Goal: Information Seeking & Learning: Learn about a topic

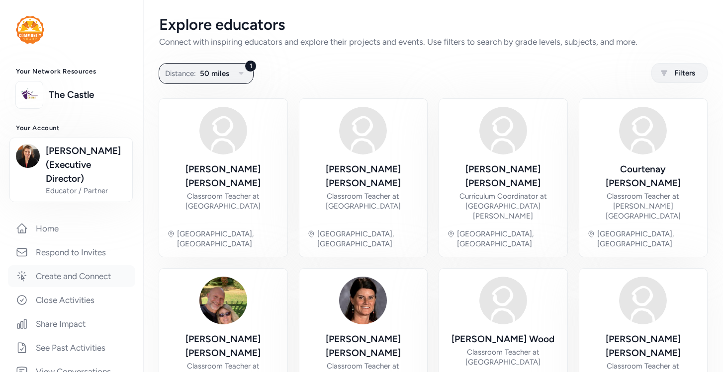
scroll to position [201, 0]
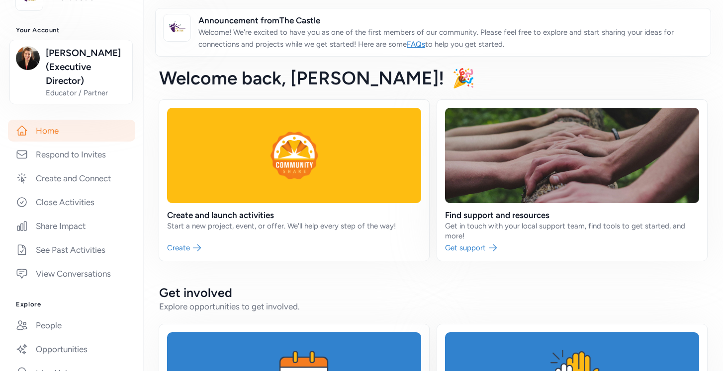
scroll to position [152, 0]
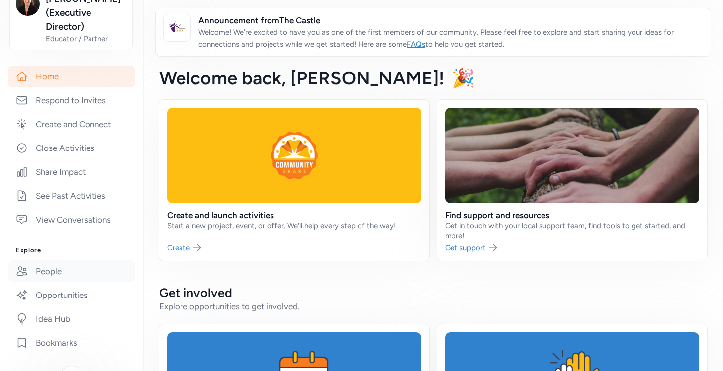
click at [61, 273] on link "People" at bounding box center [71, 272] width 127 height 22
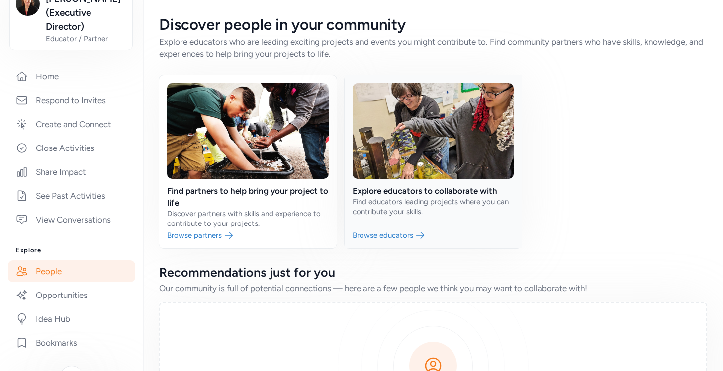
click at [412, 192] on link at bounding box center [434, 162] width 178 height 173
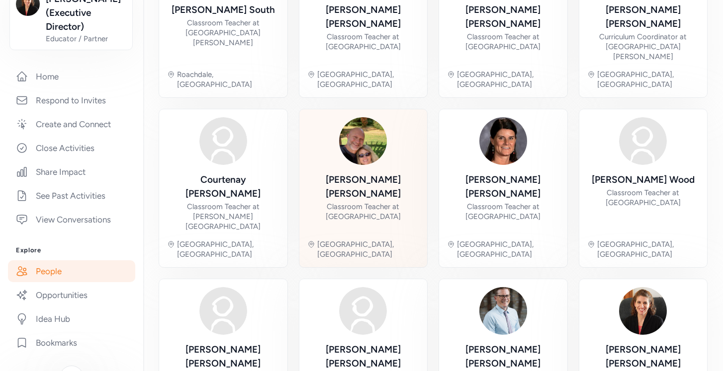
scroll to position [162, 0]
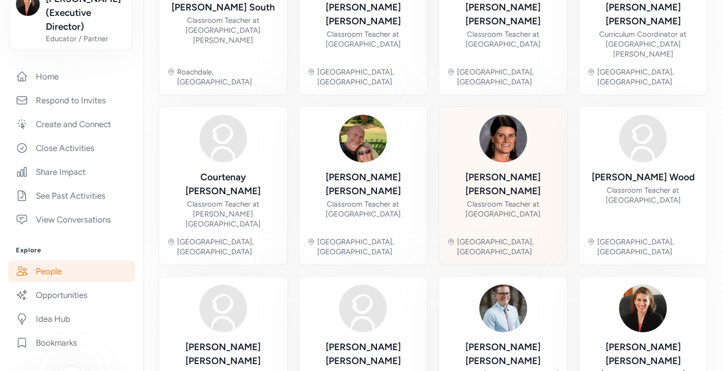
click at [503, 118] on img at bounding box center [503, 139] width 48 height 48
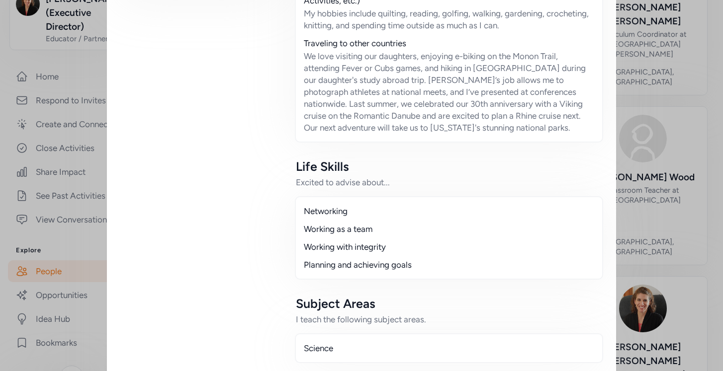
scroll to position [565, 0]
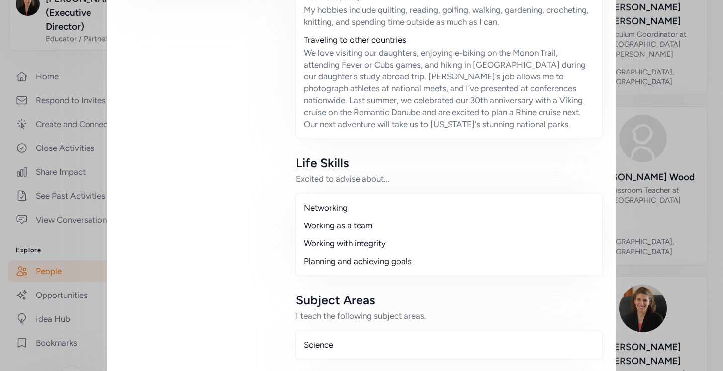
click at [691, 124] on div "Close Ready to connect with [PERSON_NAME] ? You can message them about your off…" at bounding box center [361, 120] width 723 height 1371
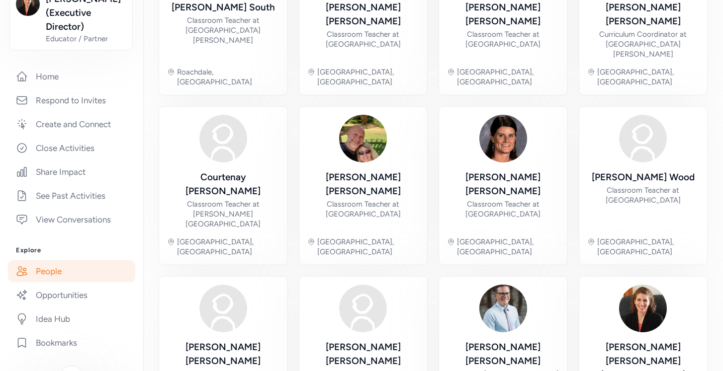
click at [79, 274] on link "People" at bounding box center [71, 272] width 127 height 22
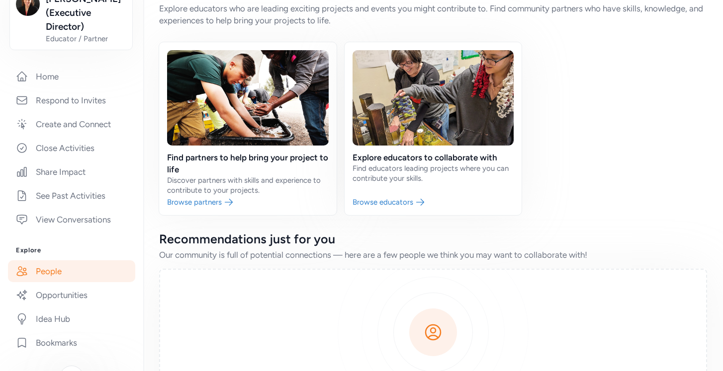
scroll to position [29, 0]
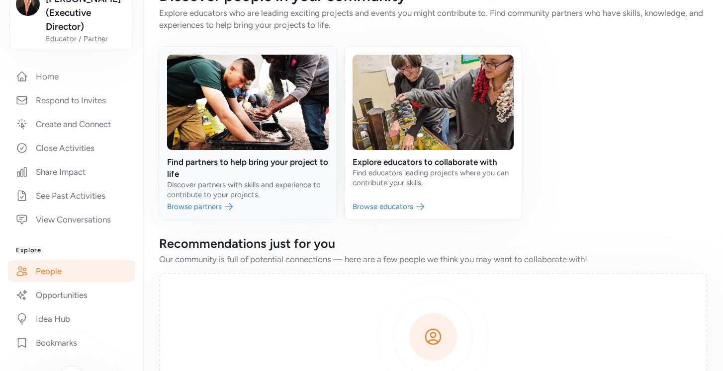
click at [217, 161] on link at bounding box center [248, 133] width 178 height 173
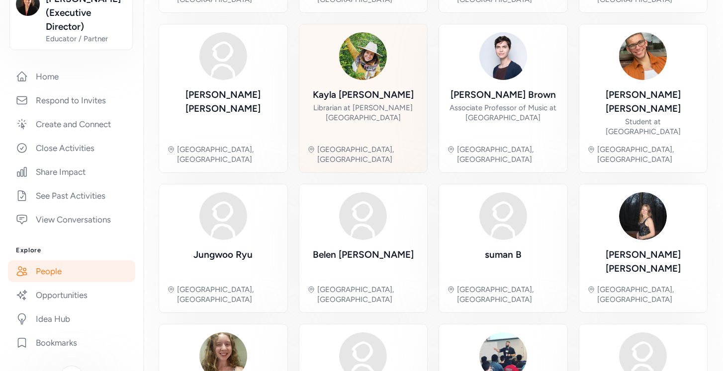
scroll to position [265, 0]
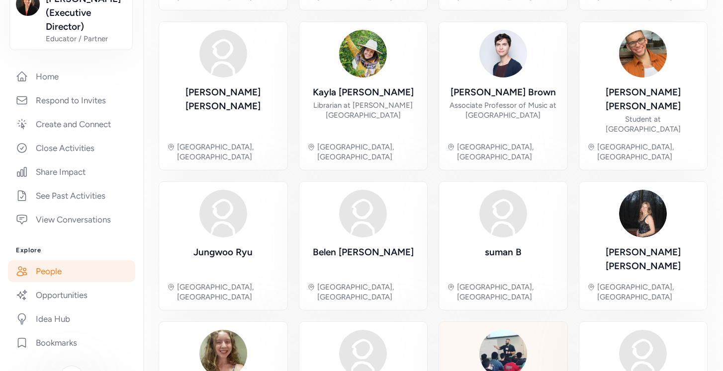
click at [495, 330] on img at bounding box center [503, 354] width 48 height 48
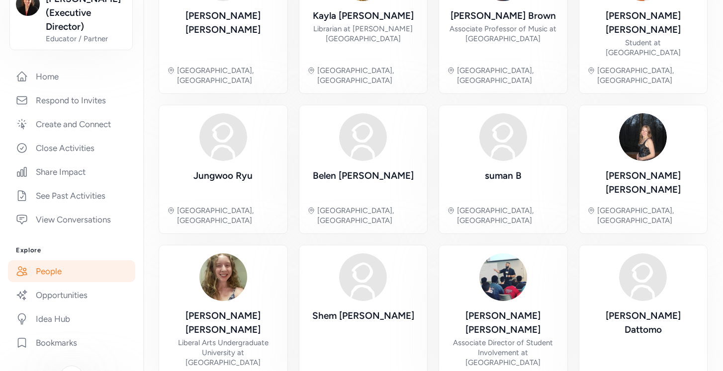
scroll to position [343, 0]
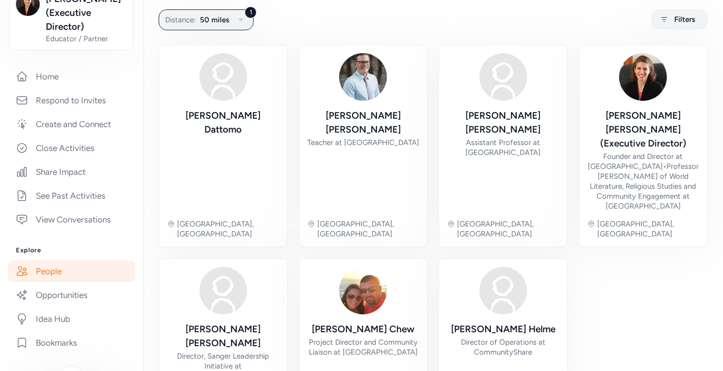
scroll to position [65, 0]
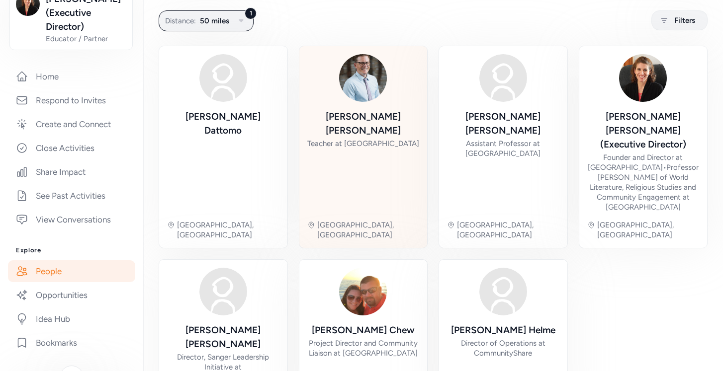
click at [394, 139] on div "Teacher at [GEOGRAPHIC_DATA]" at bounding box center [363, 144] width 112 height 10
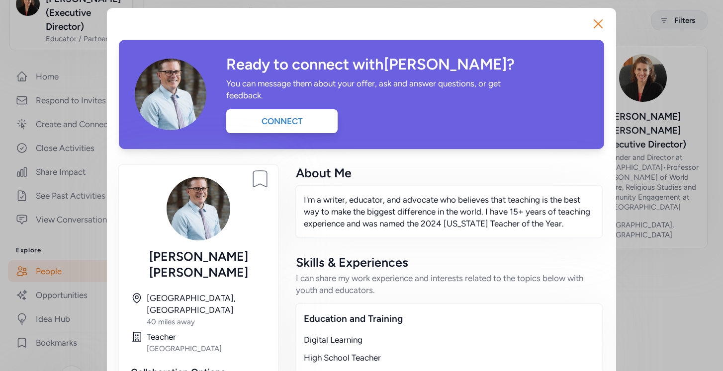
click at [640, 270] on div "Close Ready to connect with [PERSON_NAME] ? You can message them about your off…" at bounding box center [361, 259] width 723 height 519
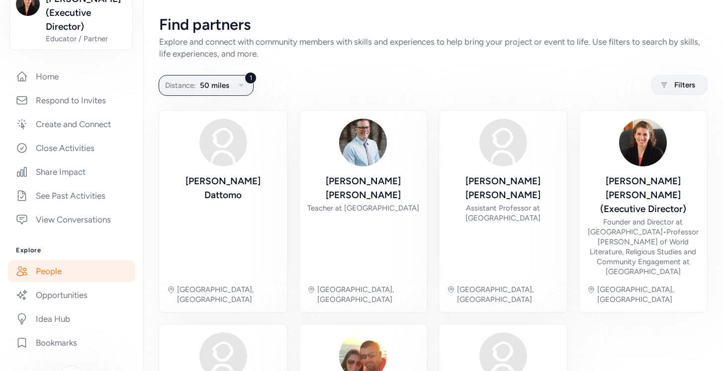
click at [55, 273] on link "People" at bounding box center [71, 272] width 127 height 22
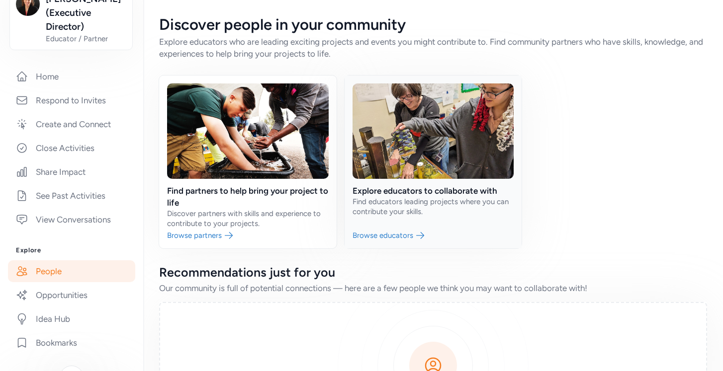
click at [391, 191] on link at bounding box center [434, 162] width 178 height 173
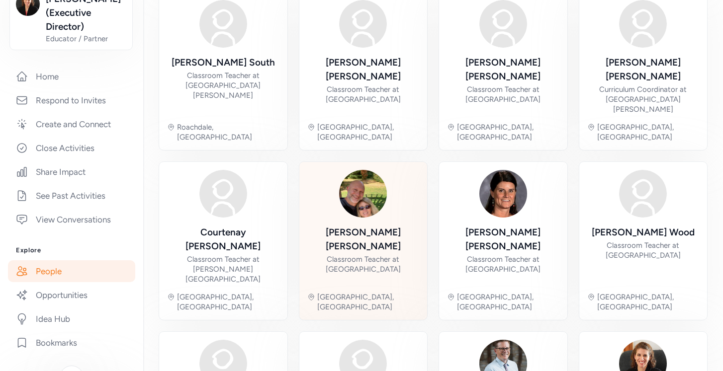
scroll to position [108, 0]
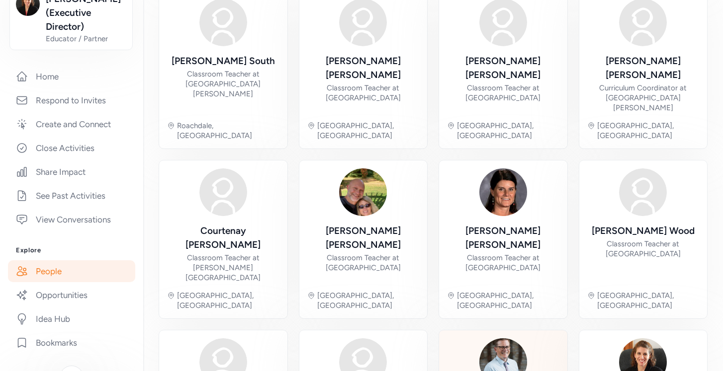
click at [504, 339] on img at bounding box center [503, 363] width 48 height 48
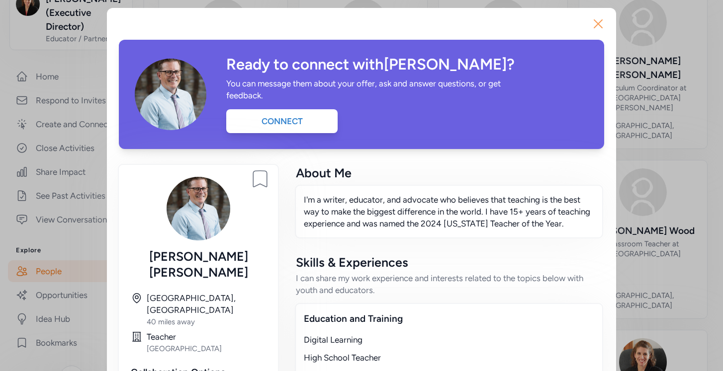
click at [596, 23] on icon "button" at bounding box center [598, 24] width 16 height 16
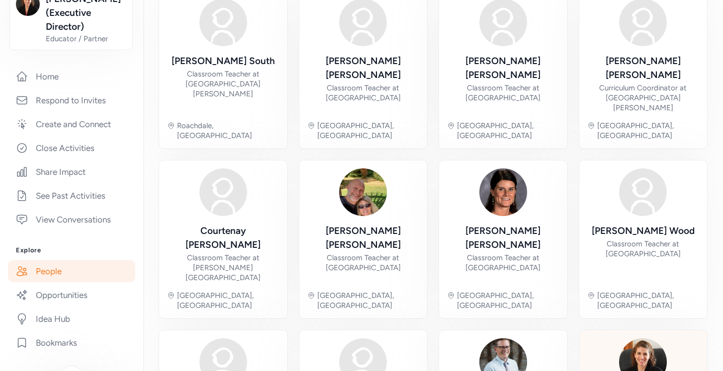
click at [621, 339] on img at bounding box center [643, 363] width 48 height 48
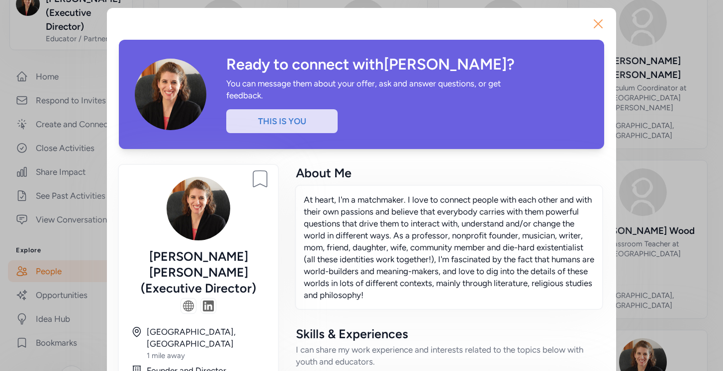
click at [600, 20] on icon "button" at bounding box center [598, 24] width 16 height 16
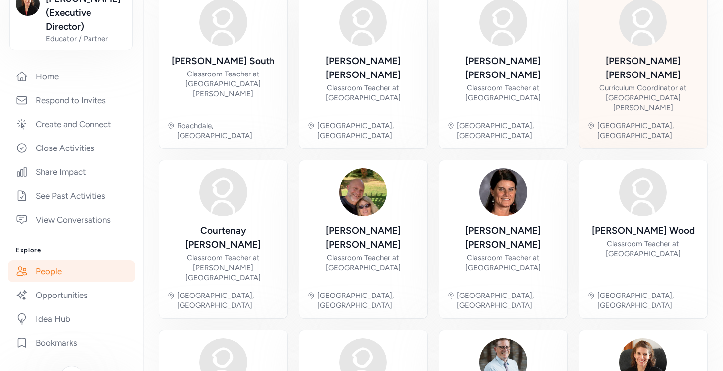
click at [626, 56] on div "[PERSON_NAME]" at bounding box center [643, 68] width 112 height 28
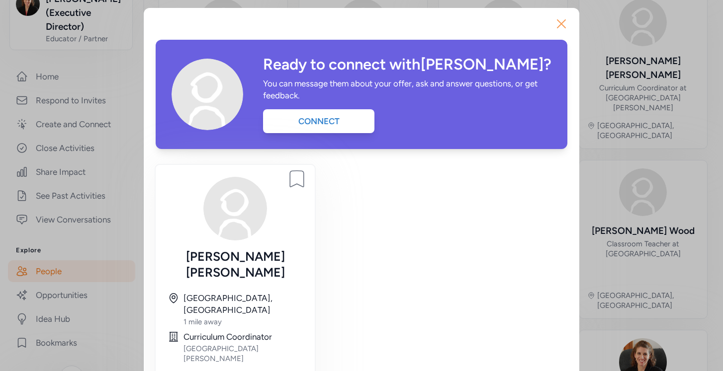
click at [564, 22] on icon "button" at bounding box center [561, 24] width 16 height 16
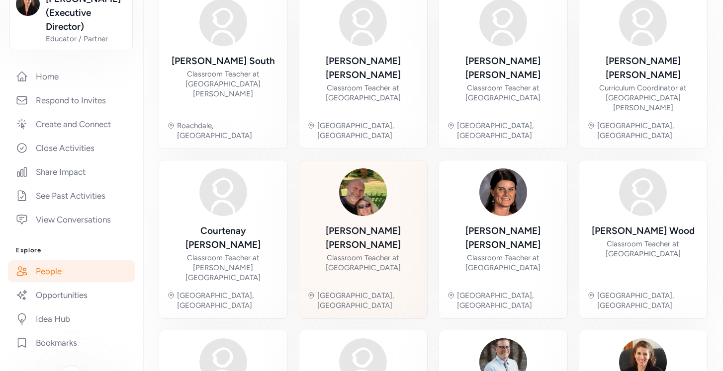
click at [374, 224] on div "[PERSON_NAME]" at bounding box center [363, 238] width 112 height 28
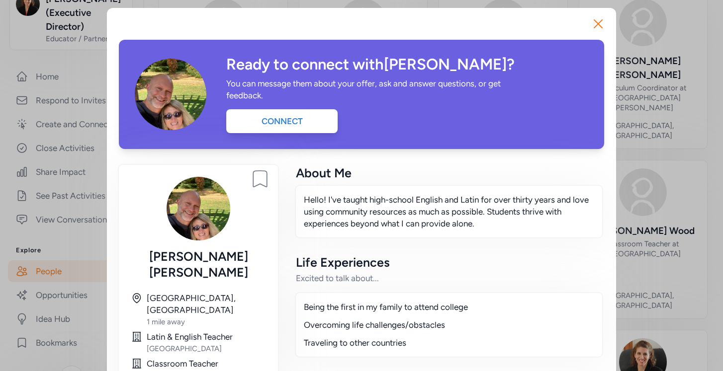
click at [690, 179] on div "Close Ready to connect with [PERSON_NAME] ? You can message them about your off…" at bounding box center [361, 304] width 723 height 608
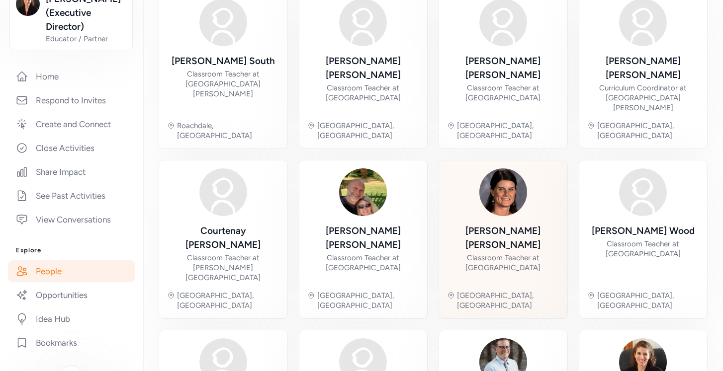
click at [504, 183] on div "[PERSON_NAME] Classroom Teacher at [GEOGRAPHIC_DATA], [GEOGRAPHIC_DATA]" at bounding box center [503, 240] width 112 height 142
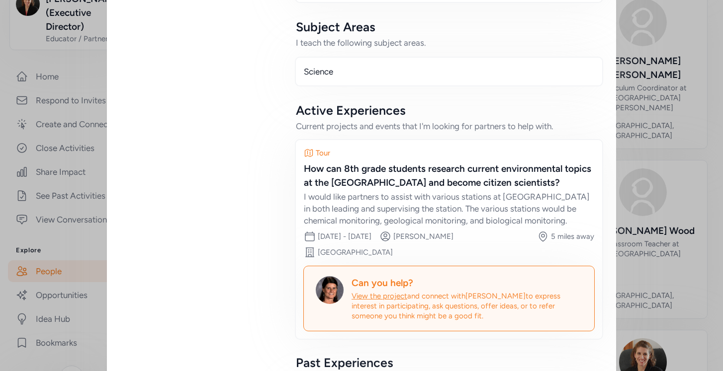
scroll to position [841, 0]
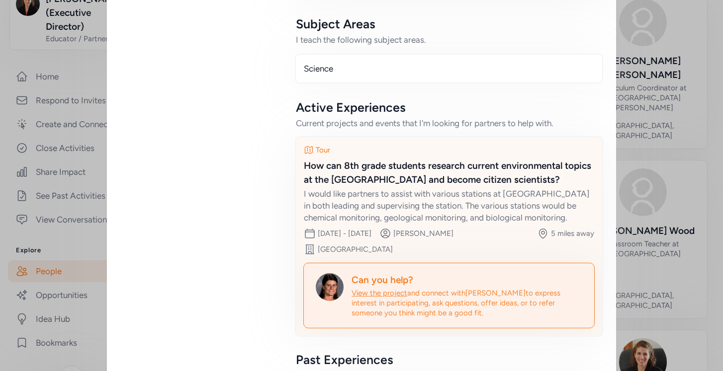
click at [457, 169] on div "How can 8th grade students research current environmental topics at the [GEOGRA…" at bounding box center [449, 173] width 290 height 28
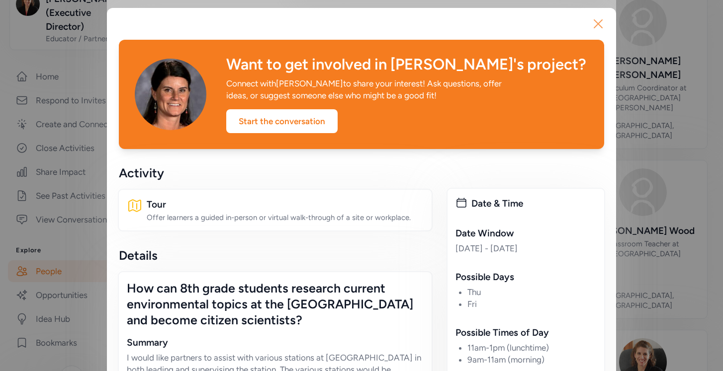
click at [598, 22] on icon "button" at bounding box center [598, 24] width 16 height 16
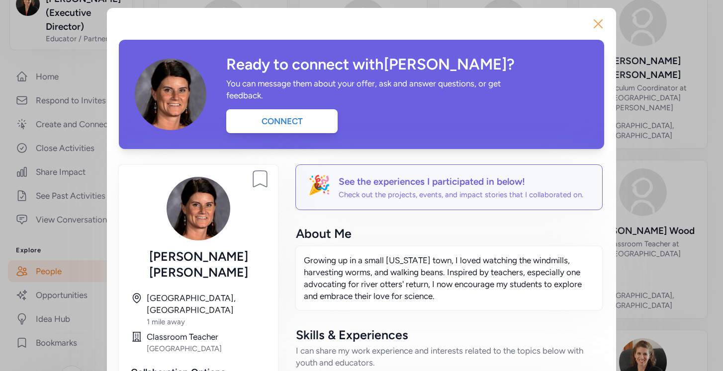
click at [598, 23] on icon "button" at bounding box center [598, 24] width 8 height 8
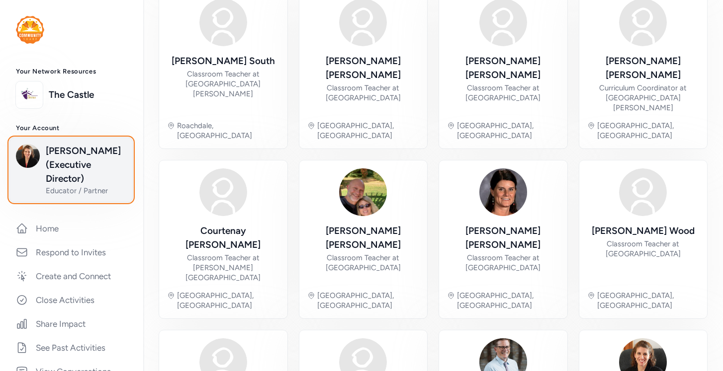
click at [56, 153] on span "[PERSON_NAME] (Executive Director)" at bounding box center [86, 165] width 81 height 42
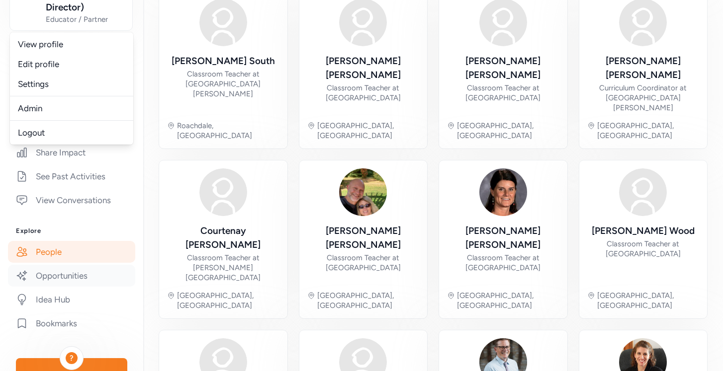
scroll to position [170, 0]
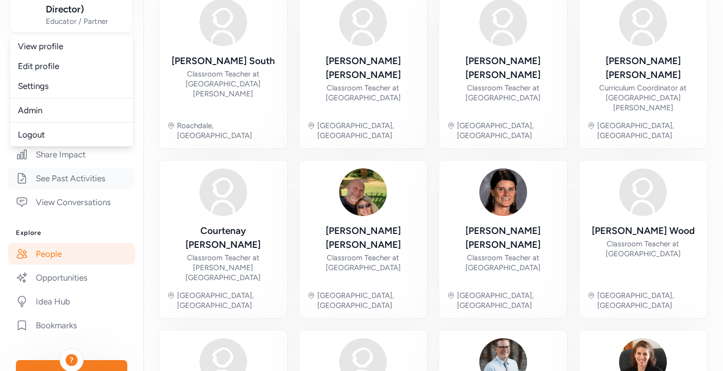
click at [123, 169] on link "See Past Activities" at bounding box center [71, 179] width 127 height 22
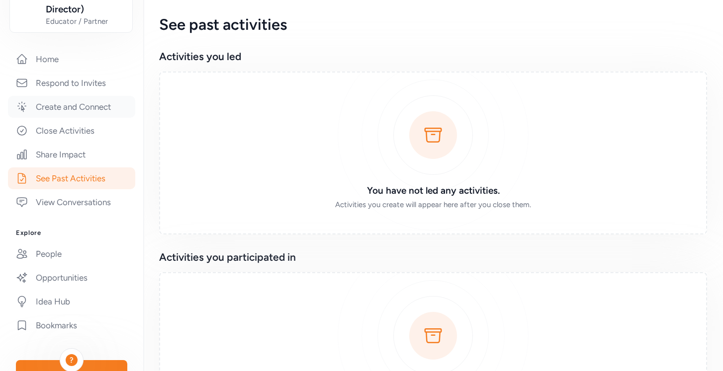
click at [87, 105] on link "Create and Connect" at bounding box center [71, 107] width 127 height 22
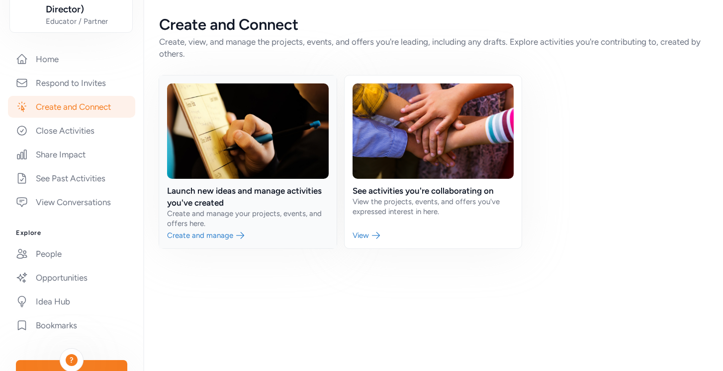
click at [219, 192] on link at bounding box center [248, 162] width 178 height 173
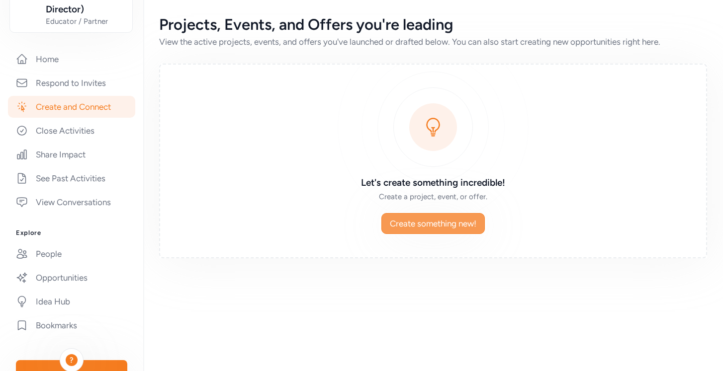
click at [423, 225] on span "Create something new!" at bounding box center [433, 224] width 87 height 12
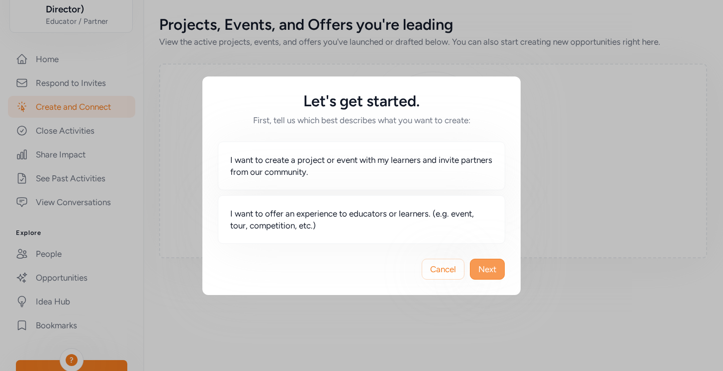
click at [490, 275] on button "Next" at bounding box center [487, 269] width 35 height 21
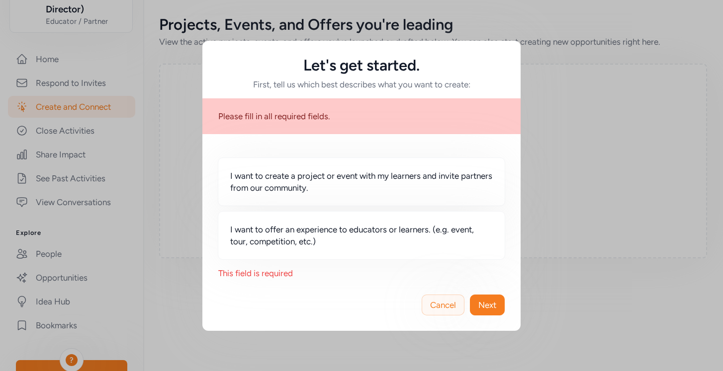
click at [452, 307] on span "Cancel" at bounding box center [443, 305] width 26 height 12
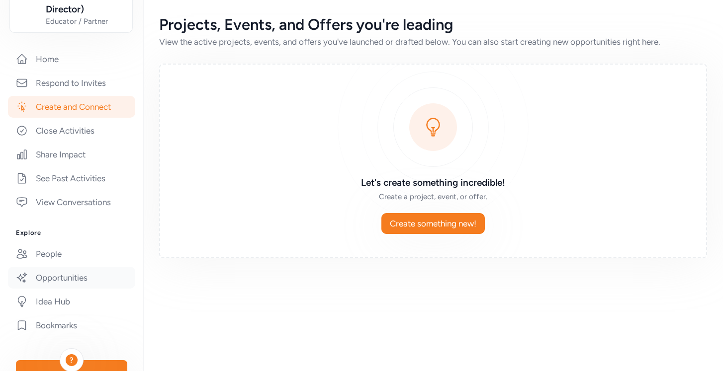
click at [57, 281] on link "Opportunities" at bounding box center [71, 278] width 127 height 22
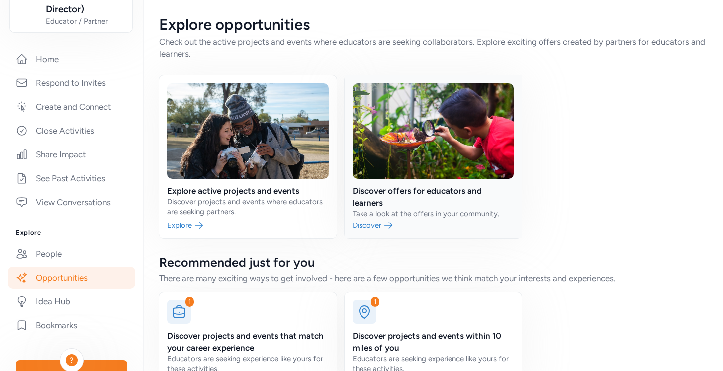
click at [417, 189] on link at bounding box center [434, 157] width 178 height 163
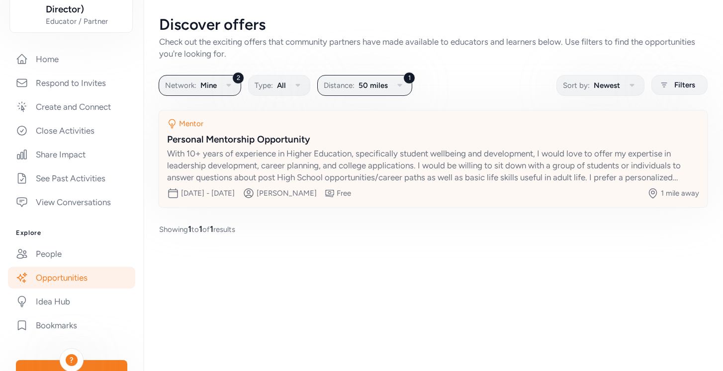
click at [243, 142] on div "Personal Mentorship Opportunity" at bounding box center [433, 140] width 532 height 14
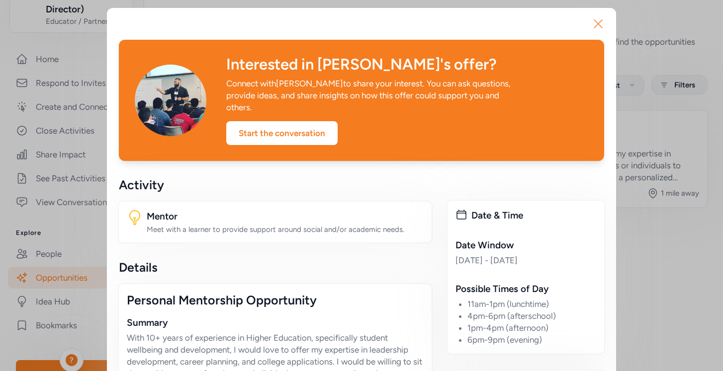
click at [600, 23] on icon "button" at bounding box center [598, 24] width 16 height 16
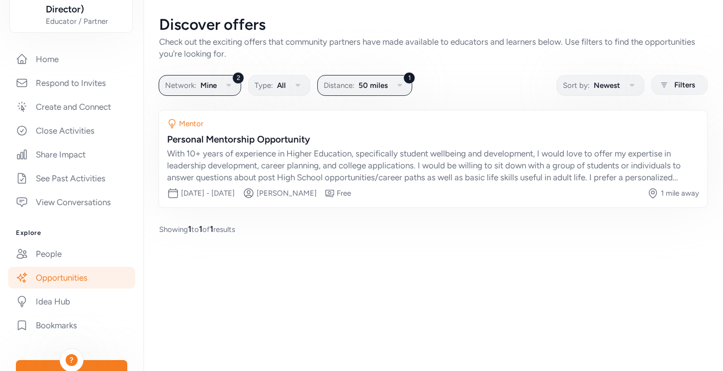
scroll to position [173, 0]
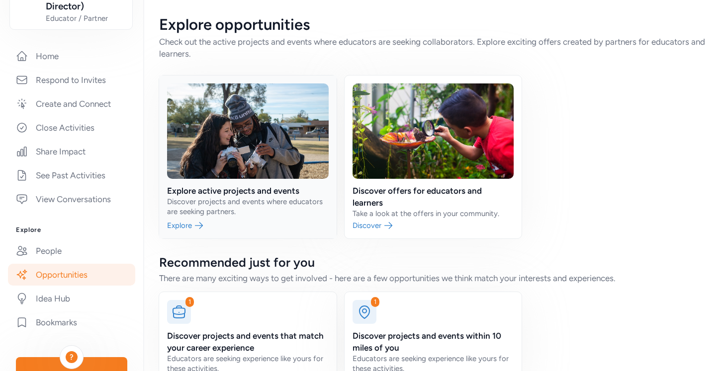
click at [260, 191] on link at bounding box center [248, 157] width 178 height 163
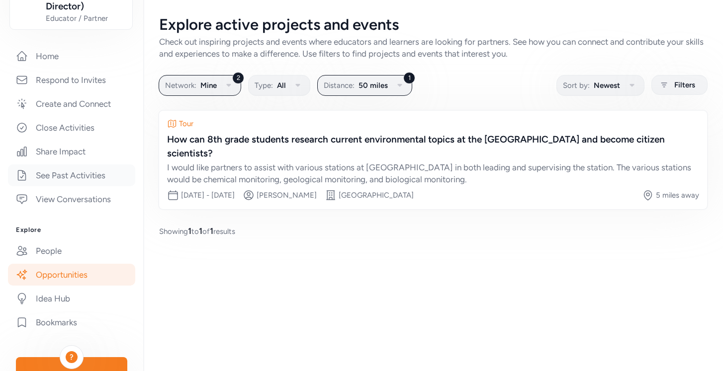
click at [76, 179] on link "See Past Activities" at bounding box center [71, 176] width 127 height 22
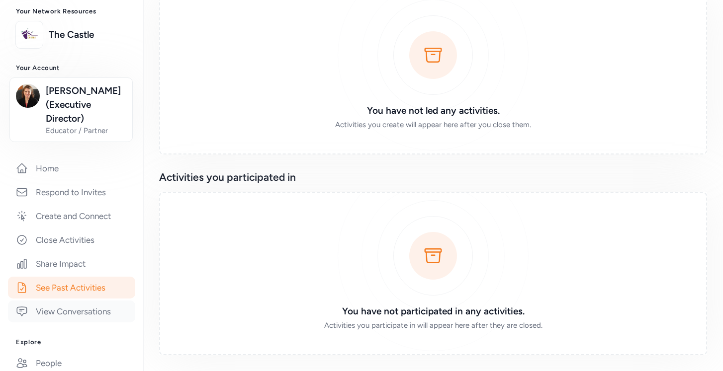
scroll to position [24, 0]
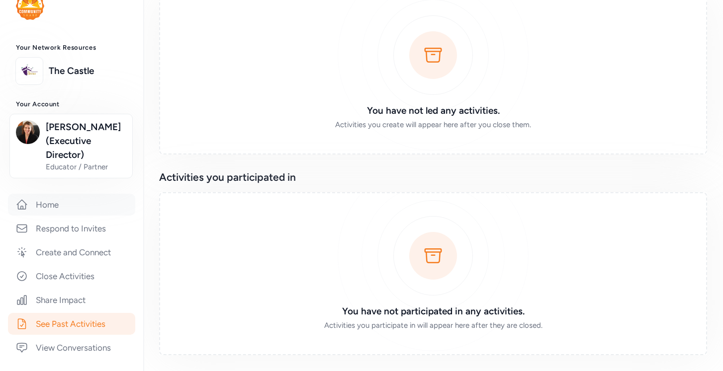
click at [42, 206] on link "Home" at bounding box center [71, 205] width 127 height 22
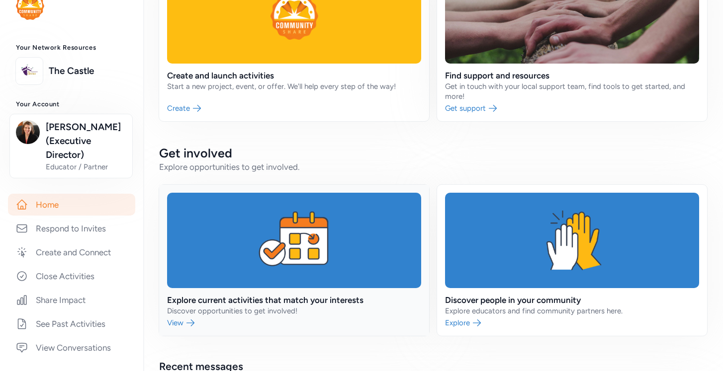
scroll to position [147, 0]
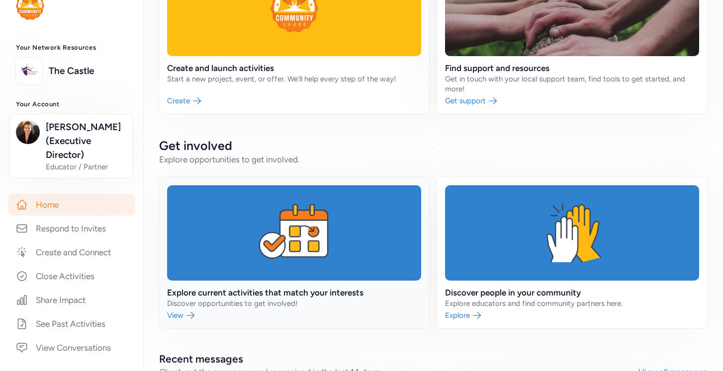
click at [353, 264] on link at bounding box center [294, 253] width 270 height 151
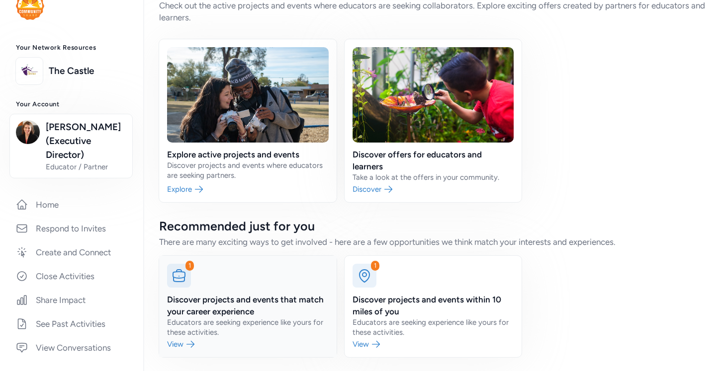
click at [303, 309] on link at bounding box center [248, 306] width 178 height 101
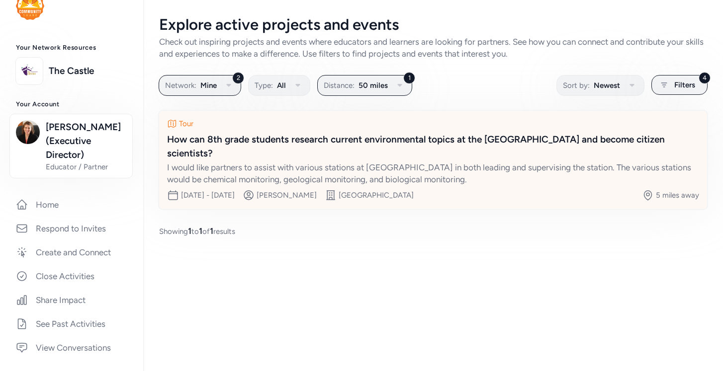
click at [317, 141] on div "How can 8th grade students research current environmental topics at the [GEOGRA…" at bounding box center [433, 147] width 532 height 28
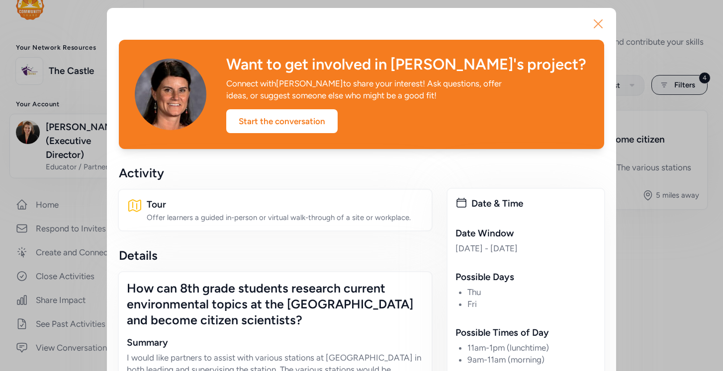
click at [598, 26] on icon "button" at bounding box center [598, 24] width 16 height 16
